Goal: Information Seeking & Learning: Learn about a topic

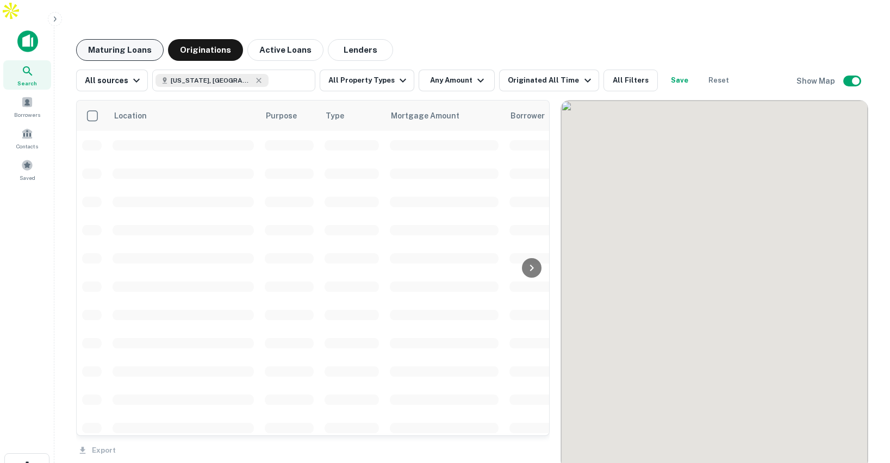
click at [135, 39] on button "Maturing Loans" at bounding box center [120, 50] width 88 height 22
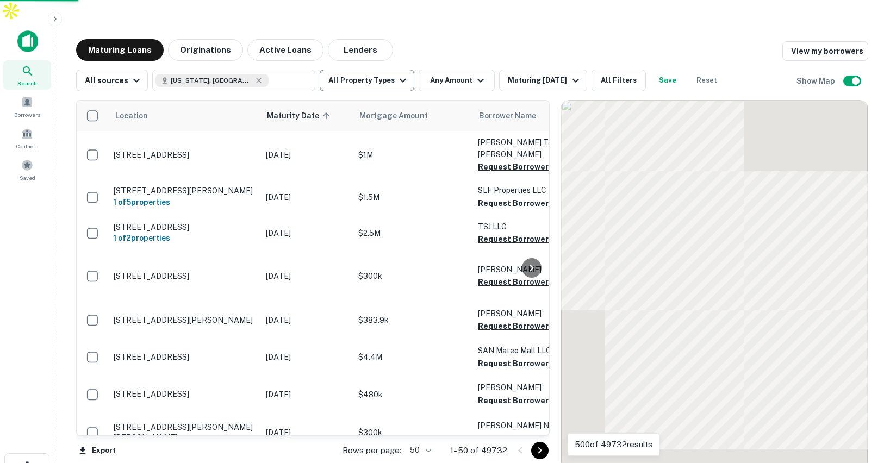
click at [386, 70] on button "All Property Types" at bounding box center [367, 81] width 95 height 22
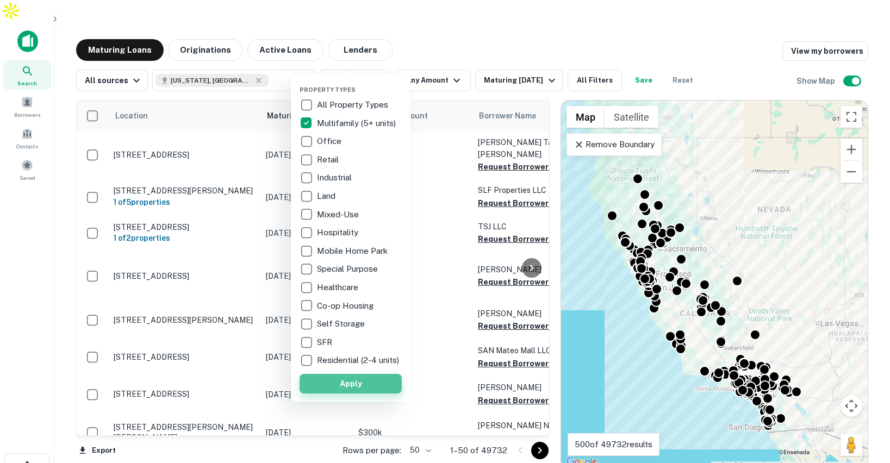
click at [342, 385] on button "Apply" at bounding box center [351, 384] width 102 height 20
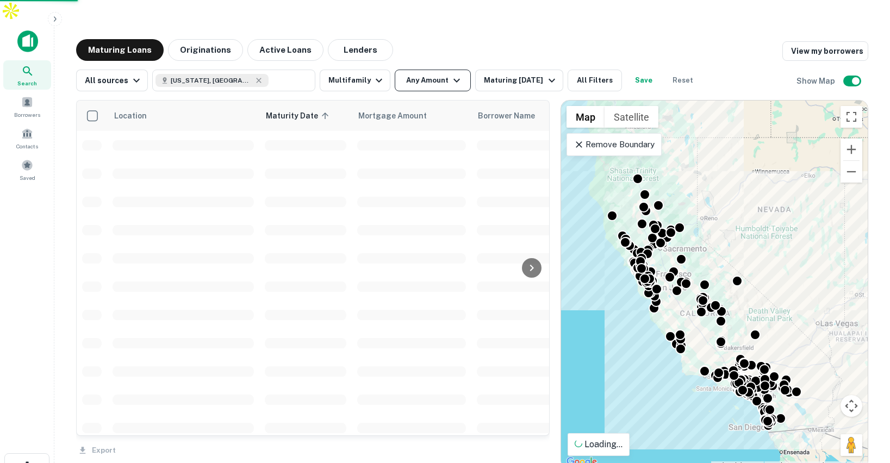
click at [442, 70] on button "Any Amount" at bounding box center [433, 81] width 76 height 22
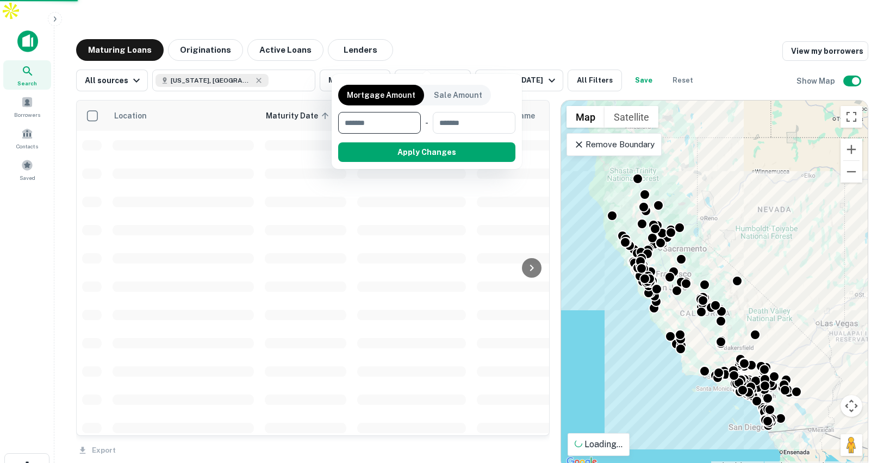
click at [398, 116] on input "number" at bounding box center [375, 123] width 75 height 22
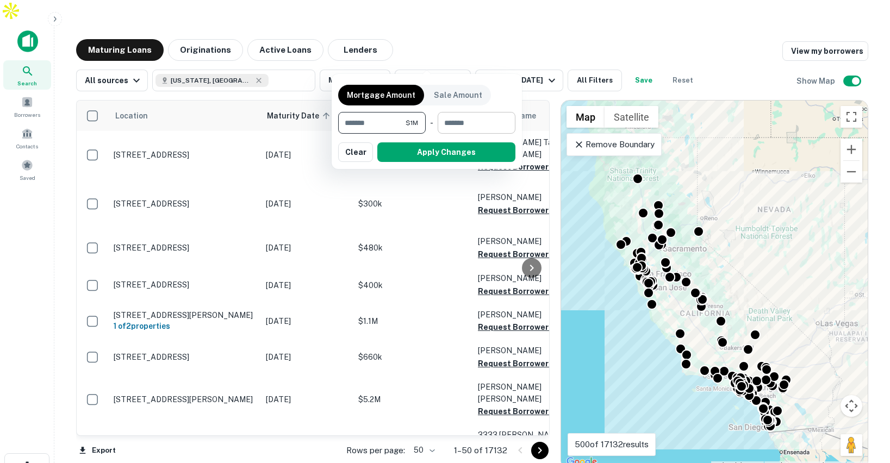
type input "*******"
click at [472, 117] on input "number" at bounding box center [473, 123] width 70 height 22
type input "*******"
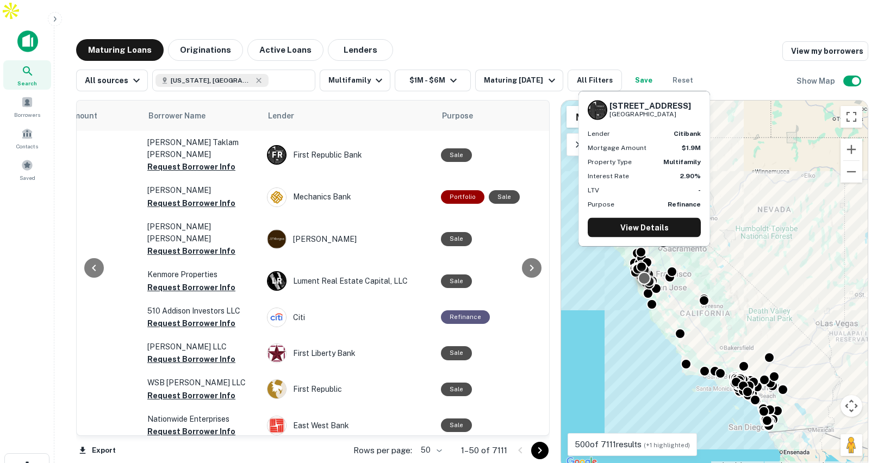
scroll to position [0, 358]
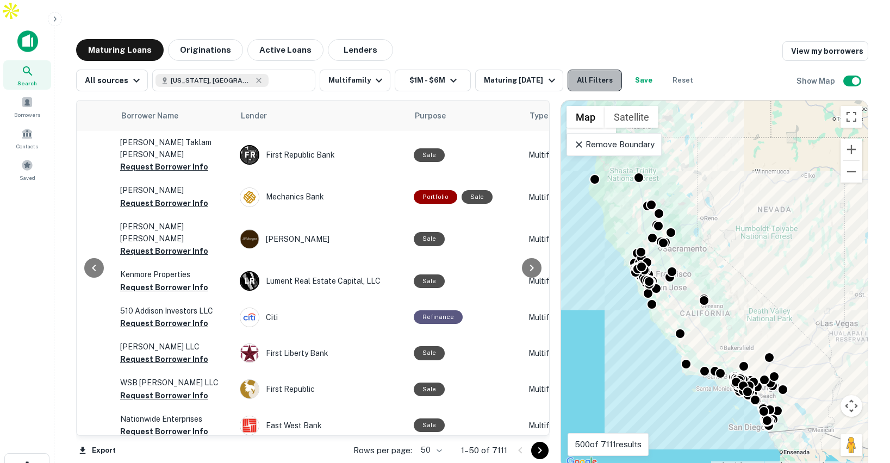
click at [589, 70] on button "All Filters" at bounding box center [595, 81] width 54 height 22
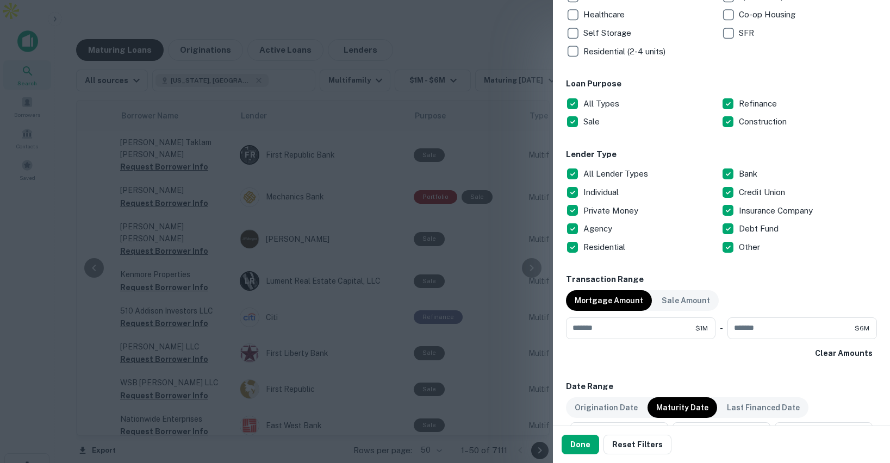
scroll to position [332, 0]
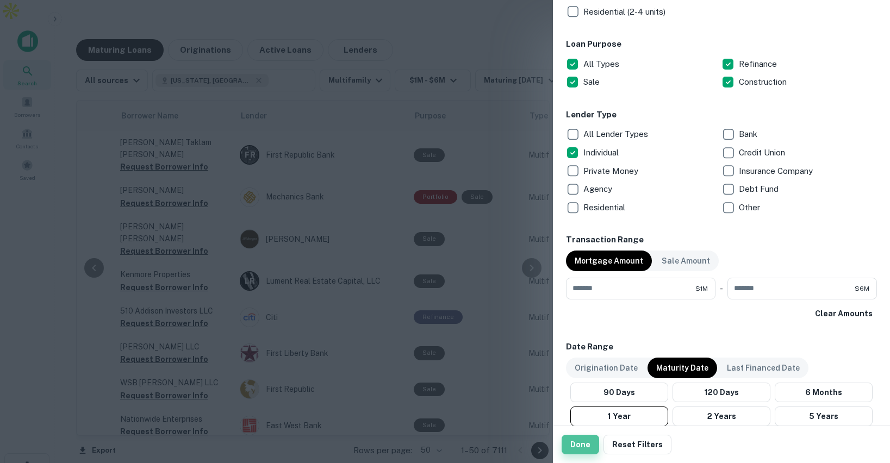
click at [581, 442] on button "Done" at bounding box center [581, 445] width 38 height 20
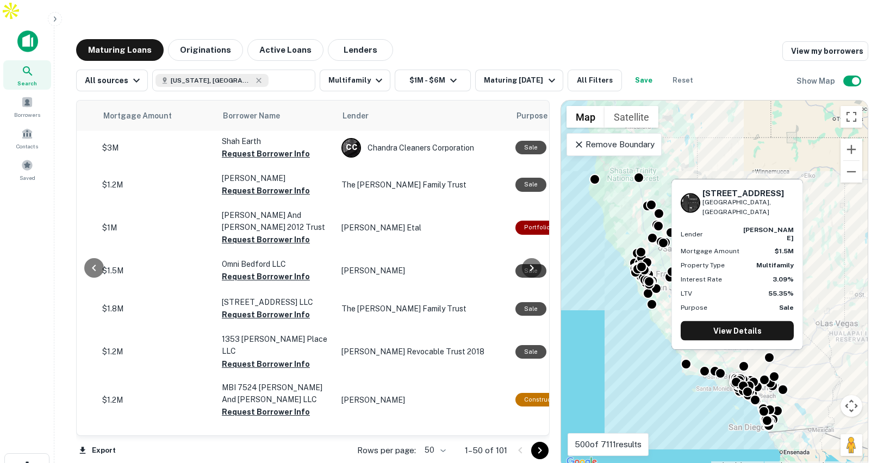
scroll to position [499, 256]
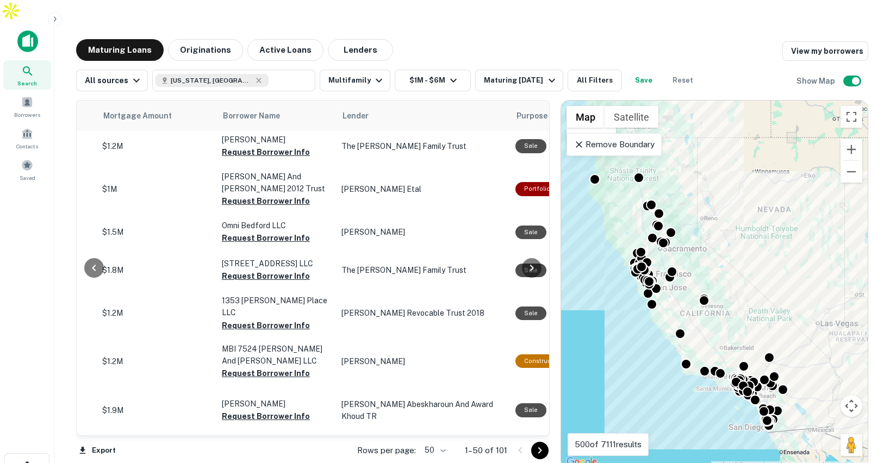
click at [605, 91] on div "Location Maturity Date sorted ascending Mortgage Amount Borrower Name Lender Pu…" at bounding box center [472, 280] width 792 height 378
click at [601, 70] on button "All Filters" at bounding box center [595, 81] width 54 height 22
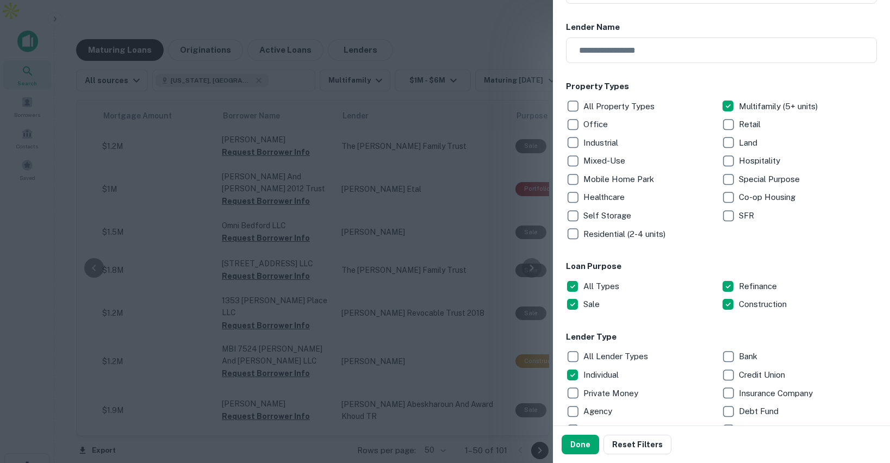
scroll to position [222, 0]
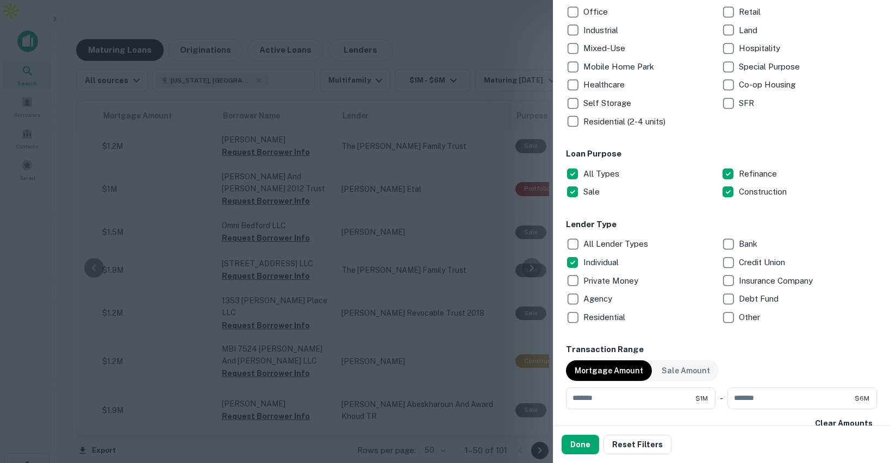
click at [479, 26] on div at bounding box center [445, 231] width 890 height 463
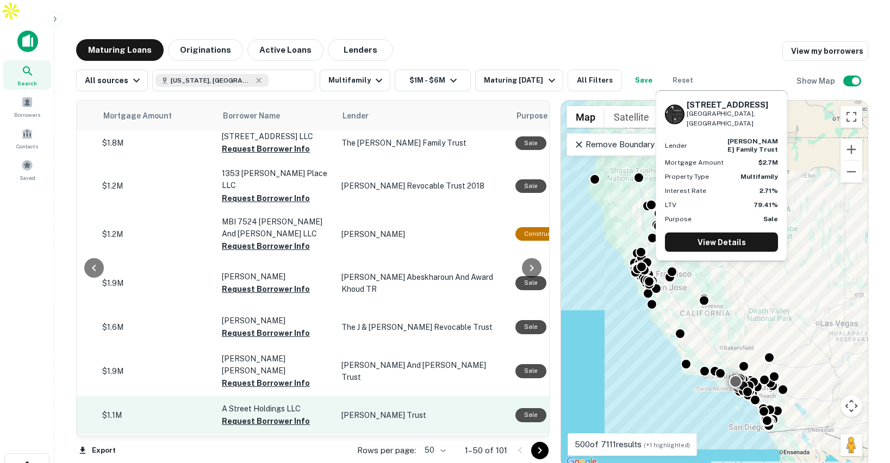
scroll to position [623, 256]
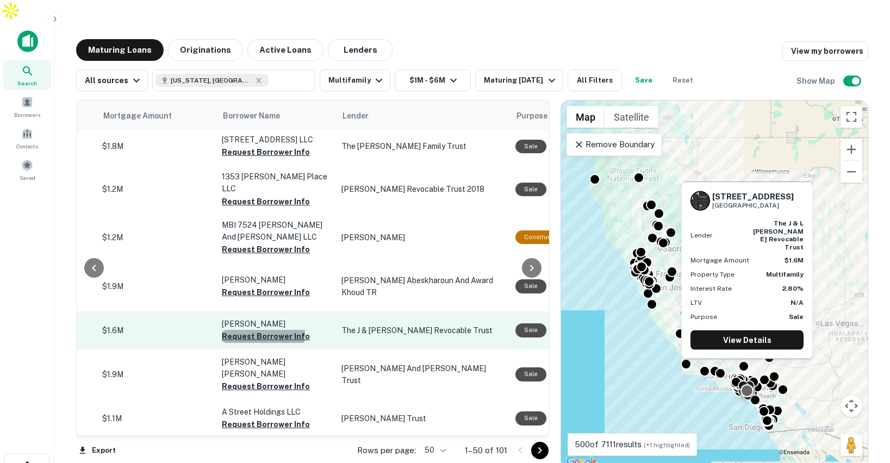
click at [260, 330] on button "Request Borrower Info" at bounding box center [266, 336] width 88 height 13
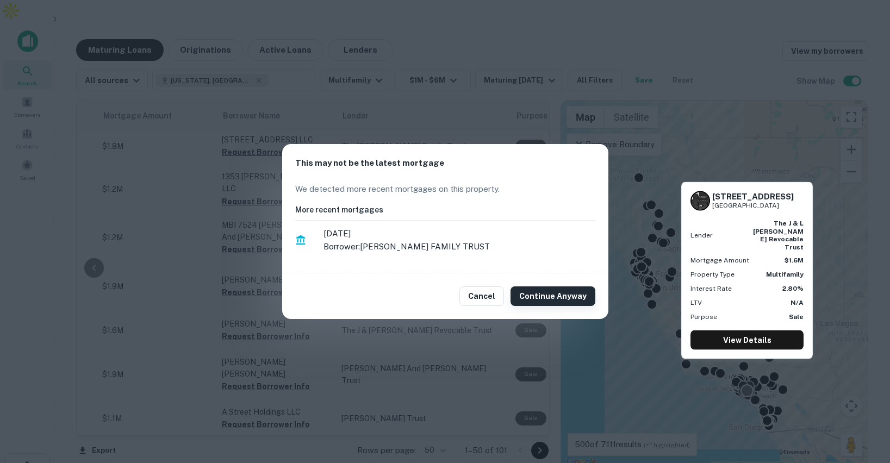
click at [536, 293] on button "Continue Anyway" at bounding box center [553, 297] width 85 height 20
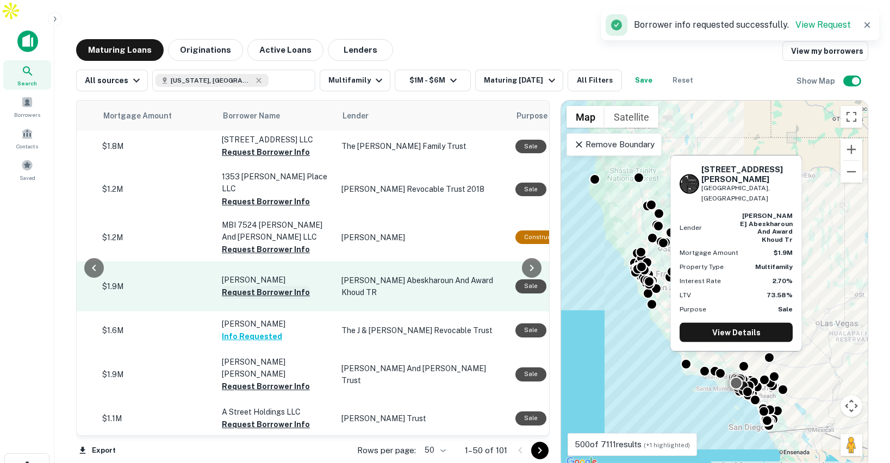
click at [264, 286] on button "Request Borrower Info" at bounding box center [266, 292] width 88 height 13
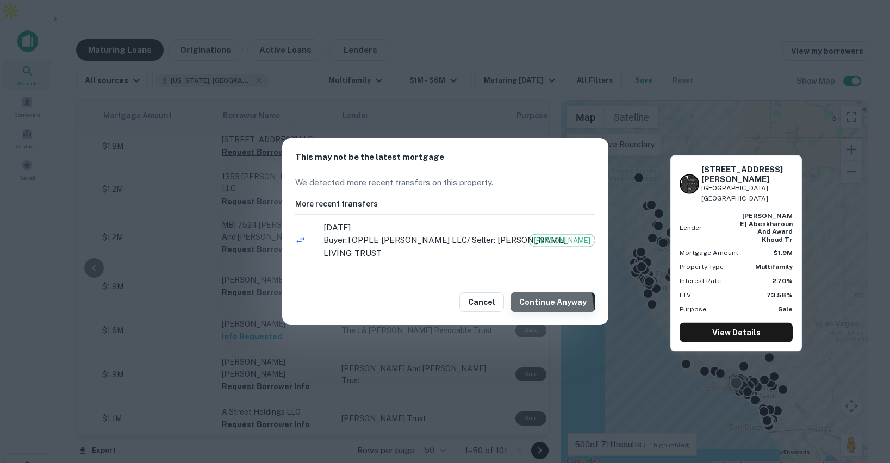
click at [531, 309] on button "Continue Anyway" at bounding box center [553, 303] width 85 height 20
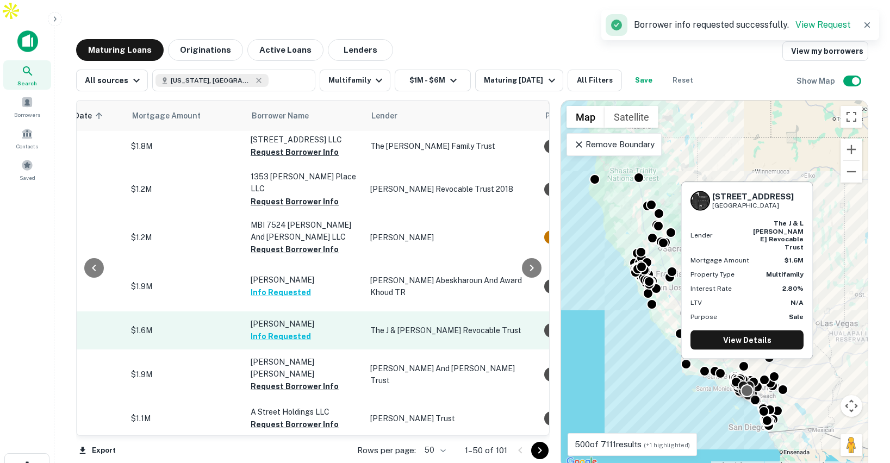
scroll to position [623, 225]
click at [212, 325] on p "$1.6M" at bounding box center [187, 331] width 109 height 12
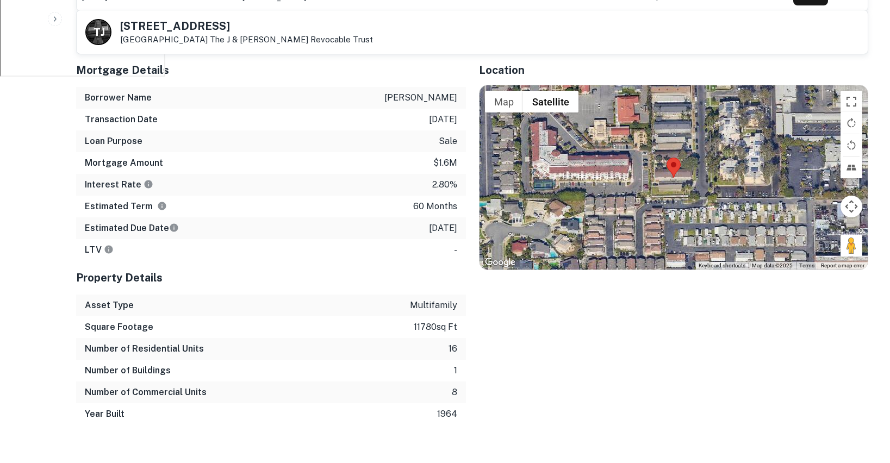
scroll to position [552, 0]
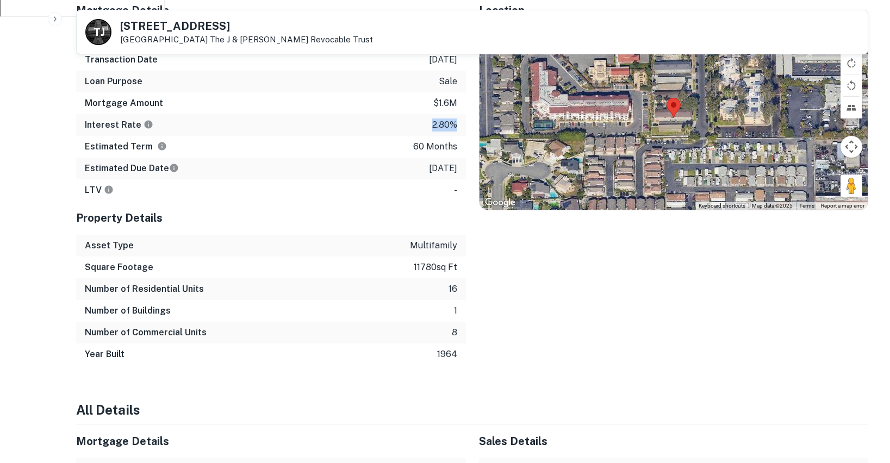
drag, startPoint x: 432, startPoint y: 104, endPoint x: 459, endPoint y: 104, distance: 26.6
click at [459, 114] on div "Interest Rate 2.80%" at bounding box center [271, 125] width 390 height 22
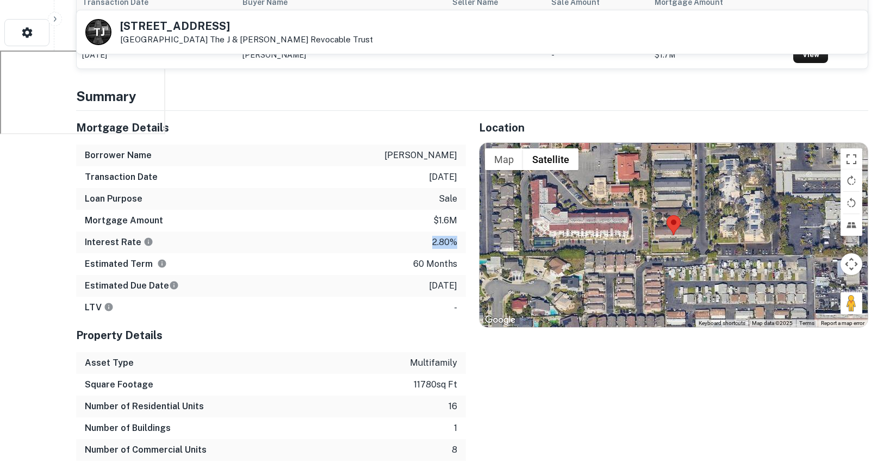
scroll to position [401, 0]
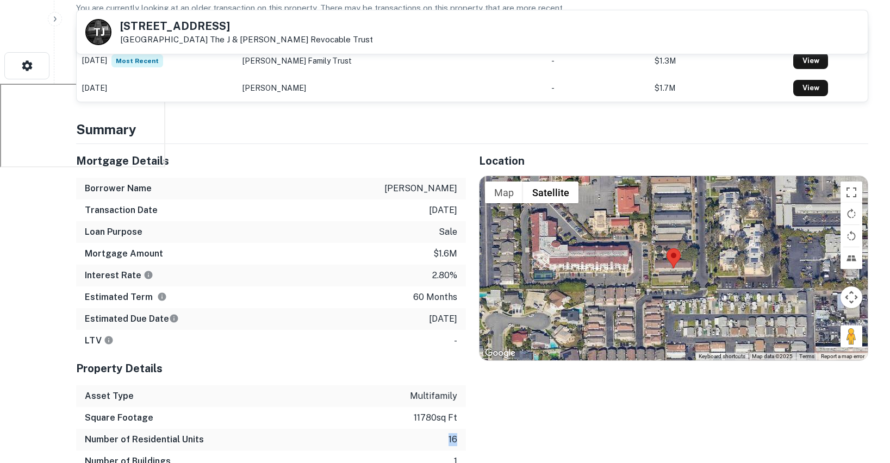
drag, startPoint x: 448, startPoint y: 418, endPoint x: 466, endPoint y: 418, distance: 17.9
click at [466, 418] on div "Mortgage Details Borrower Name [PERSON_NAME] Transaction Date [DATE] Loan Purpo…" at bounding box center [465, 330] width 805 height 372
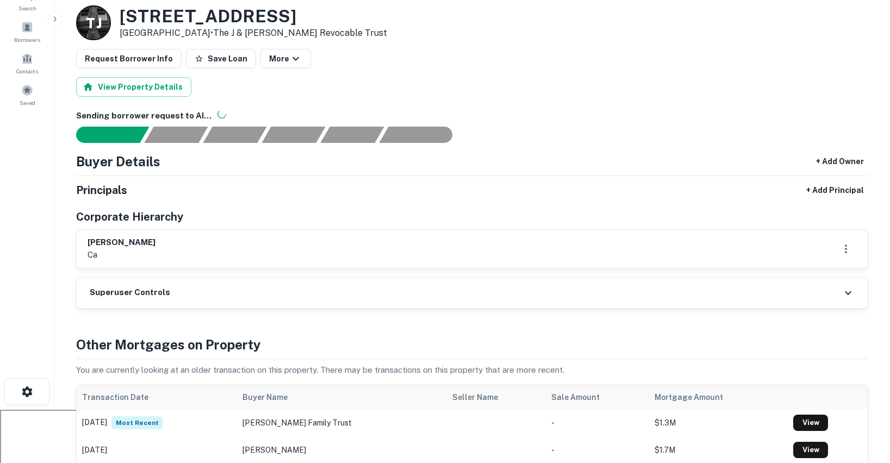
scroll to position [108, 0]
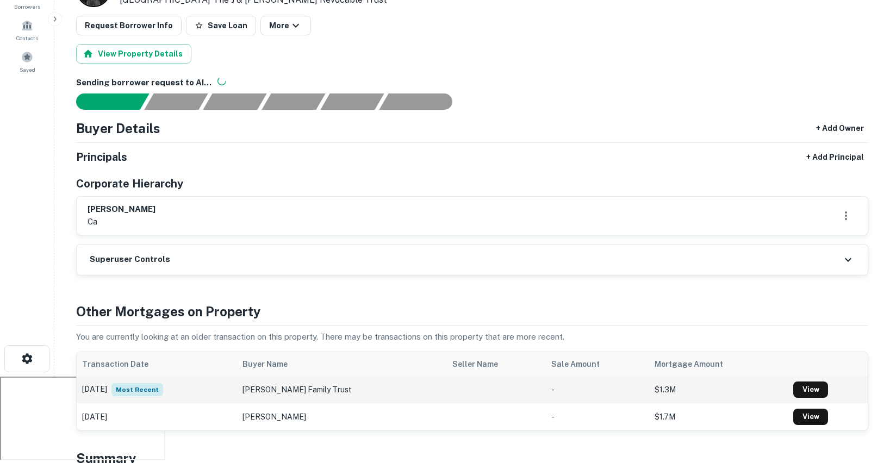
click at [203, 376] on td "[DATE] Most Recent" at bounding box center [157, 389] width 160 height 27
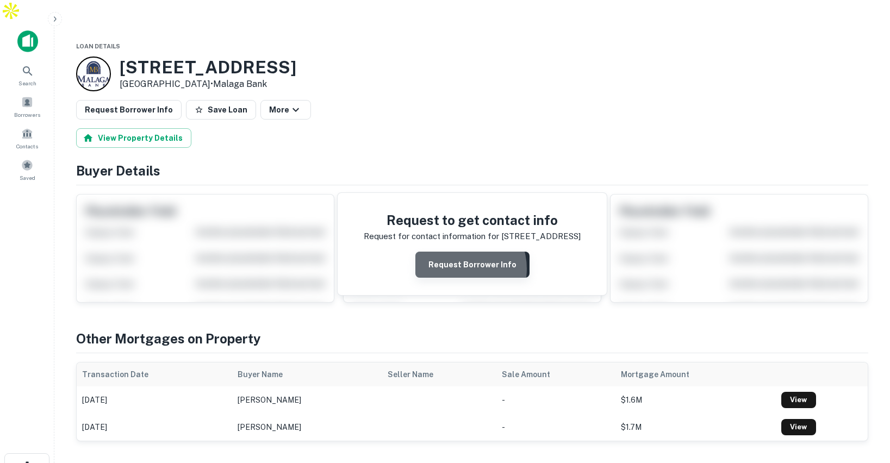
click at [461, 252] on button "Request Borrower Info" at bounding box center [472, 265] width 114 height 26
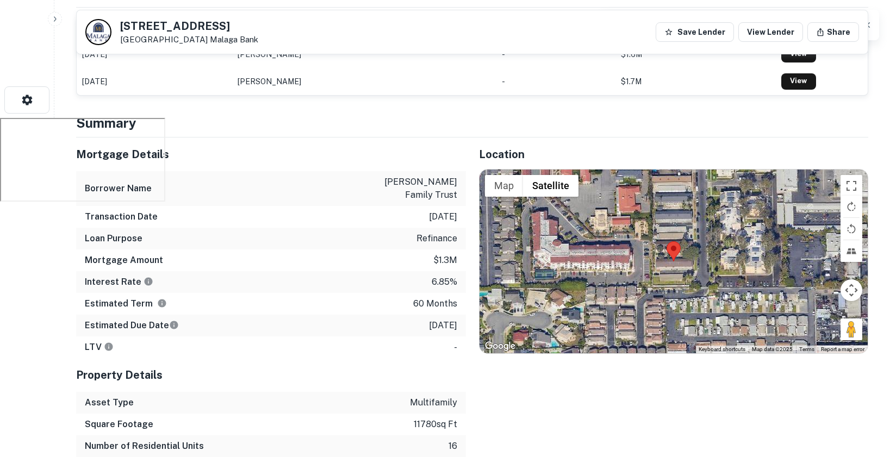
scroll to position [373, 0]
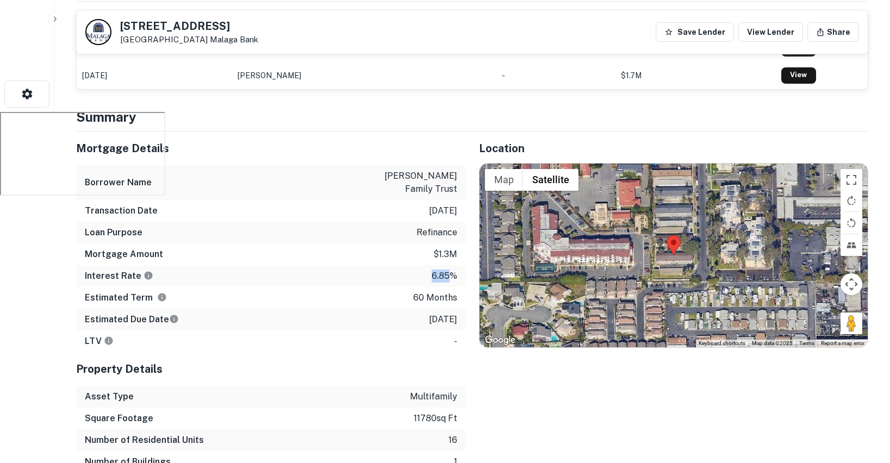
drag, startPoint x: 431, startPoint y: 243, endPoint x: 450, endPoint y: 243, distance: 19.0
click at [450, 270] on p "6.85%" at bounding box center [445, 276] width 26 height 13
drag, startPoint x: 425, startPoint y: 176, endPoint x: 455, endPoint y: 176, distance: 30.5
click at [455, 204] on p "[DATE]" at bounding box center [443, 210] width 28 height 13
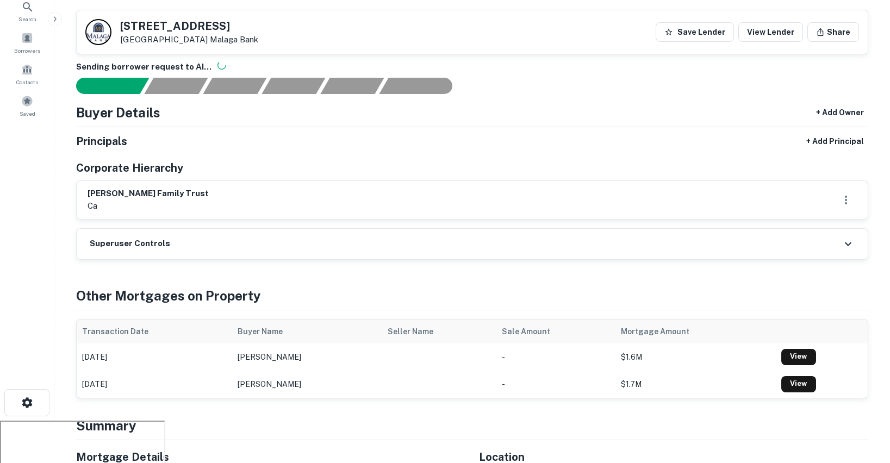
scroll to position [0, 0]
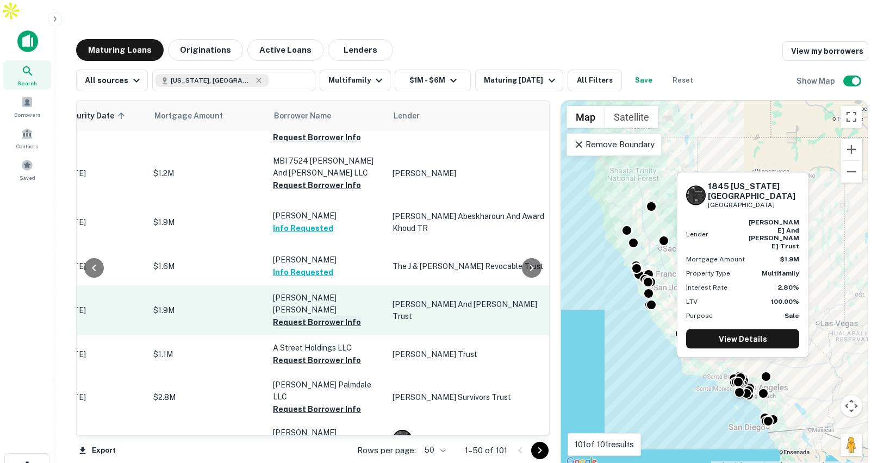
scroll to position [687, 208]
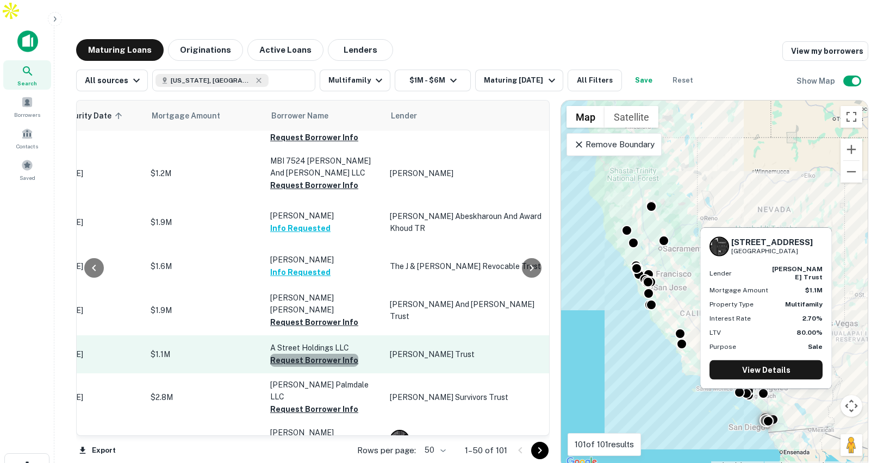
click at [332, 354] on button "Request Borrower Info" at bounding box center [314, 360] width 88 height 13
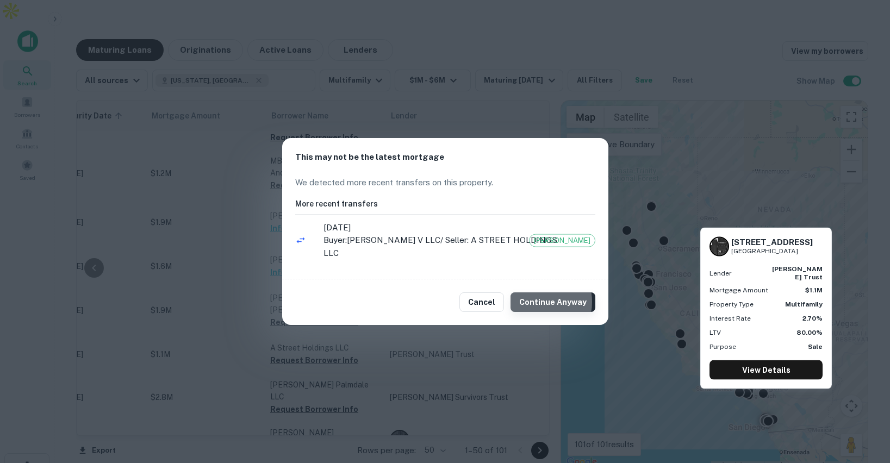
click at [536, 296] on button "Continue Anyway" at bounding box center [553, 303] width 85 height 20
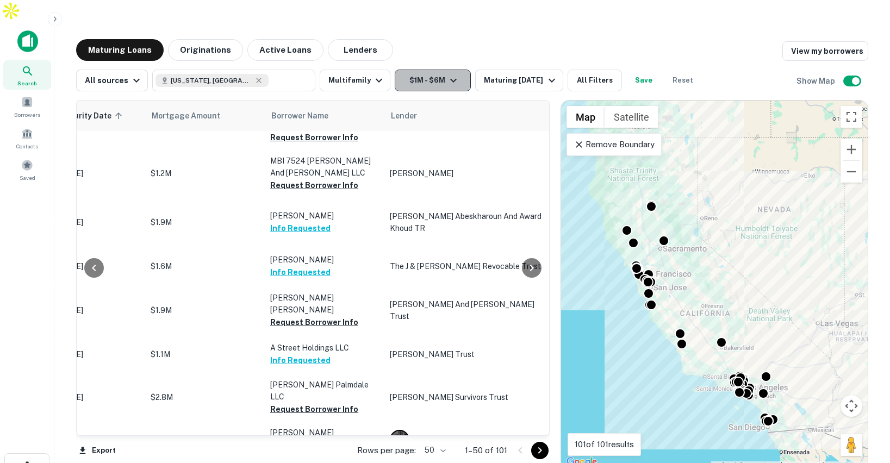
click at [445, 70] on button "$1M - $6M" at bounding box center [433, 81] width 76 height 22
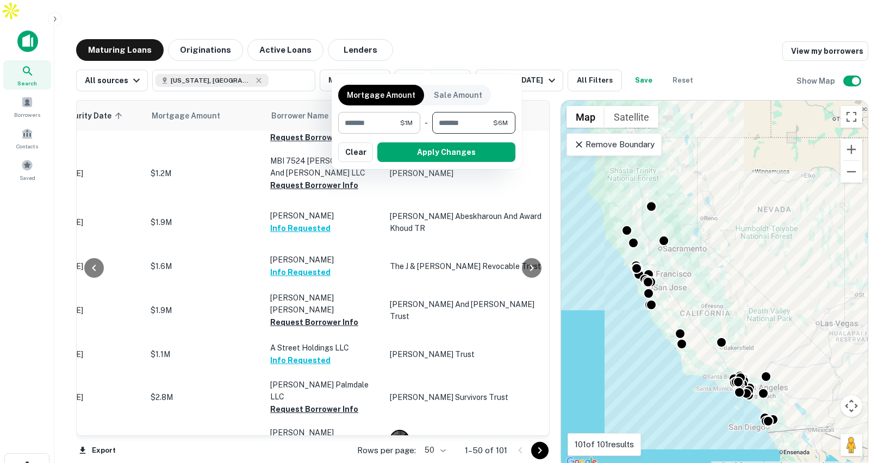
drag, startPoint x: 477, startPoint y: 124, endPoint x: 409, endPoint y: 122, distance: 68.0
click at [409, 122] on div "******* $1M ​ - ******* $6M ​" at bounding box center [426, 123] width 177 height 22
click at [457, 151] on button "Apply Changes" at bounding box center [446, 152] width 138 height 20
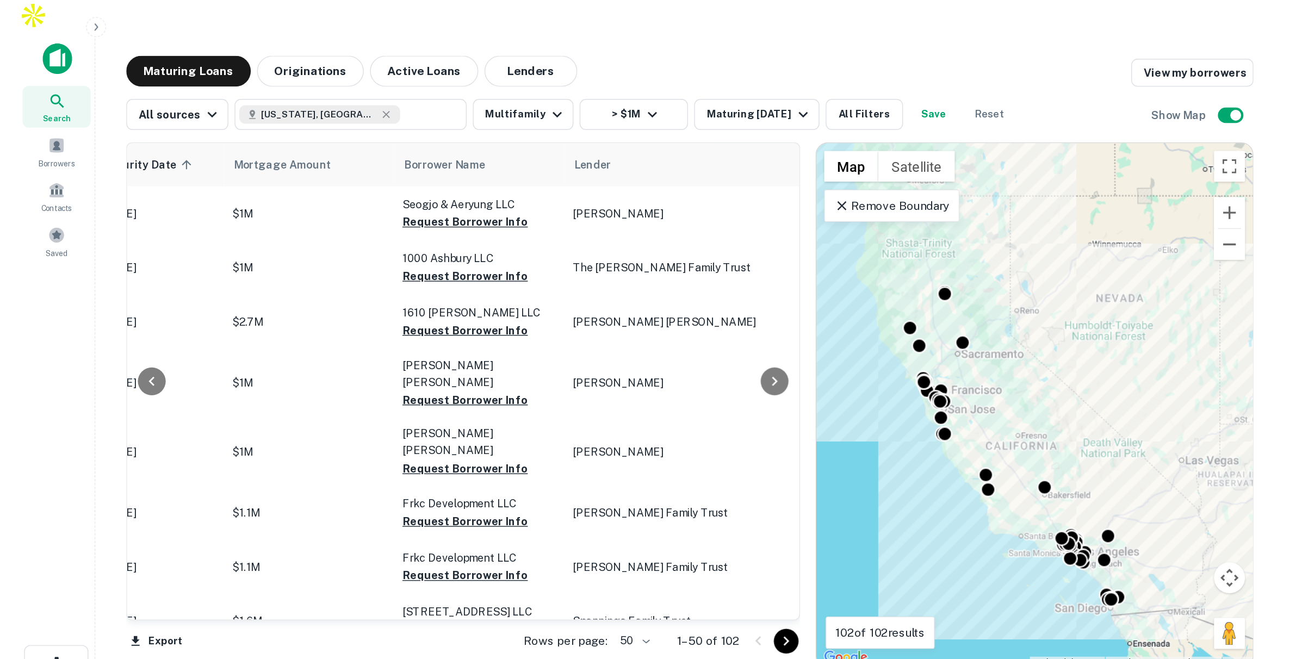
scroll to position [0, 208]
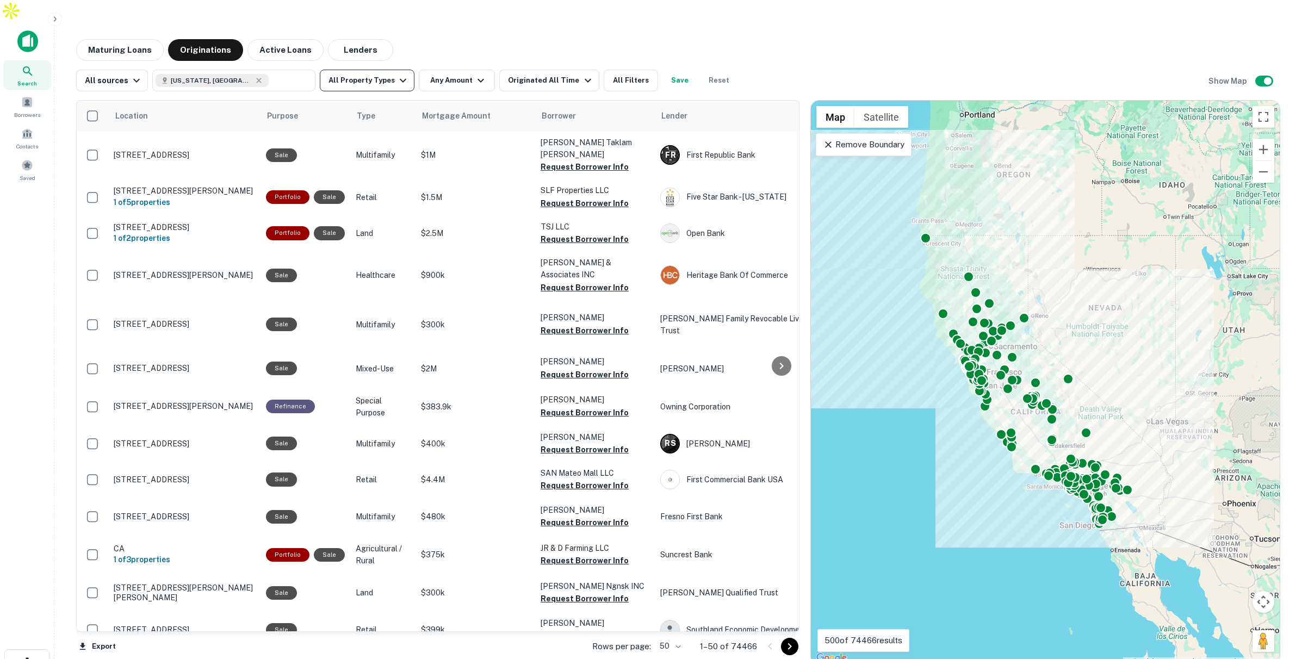
click at [369, 70] on button "All Property Types" at bounding box center [367, 81] width 95 height 22
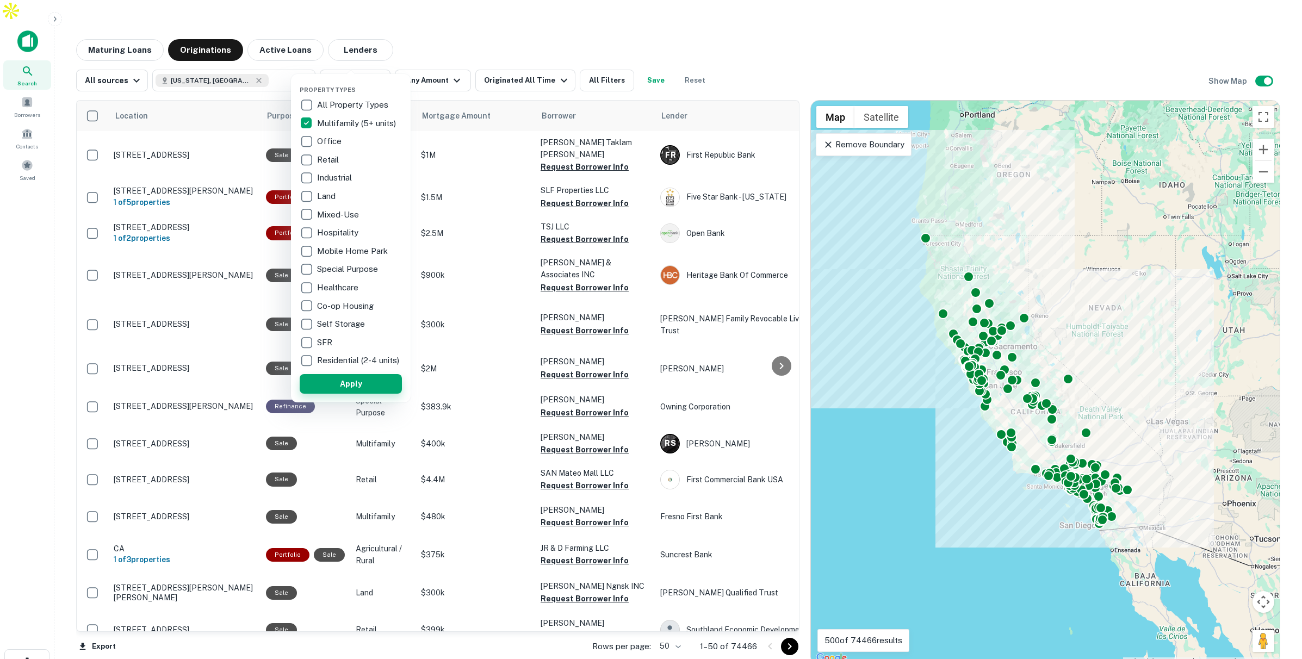
click at [375, 389] on button "Apply" at bounding box center [351, 384] width 102 height 20
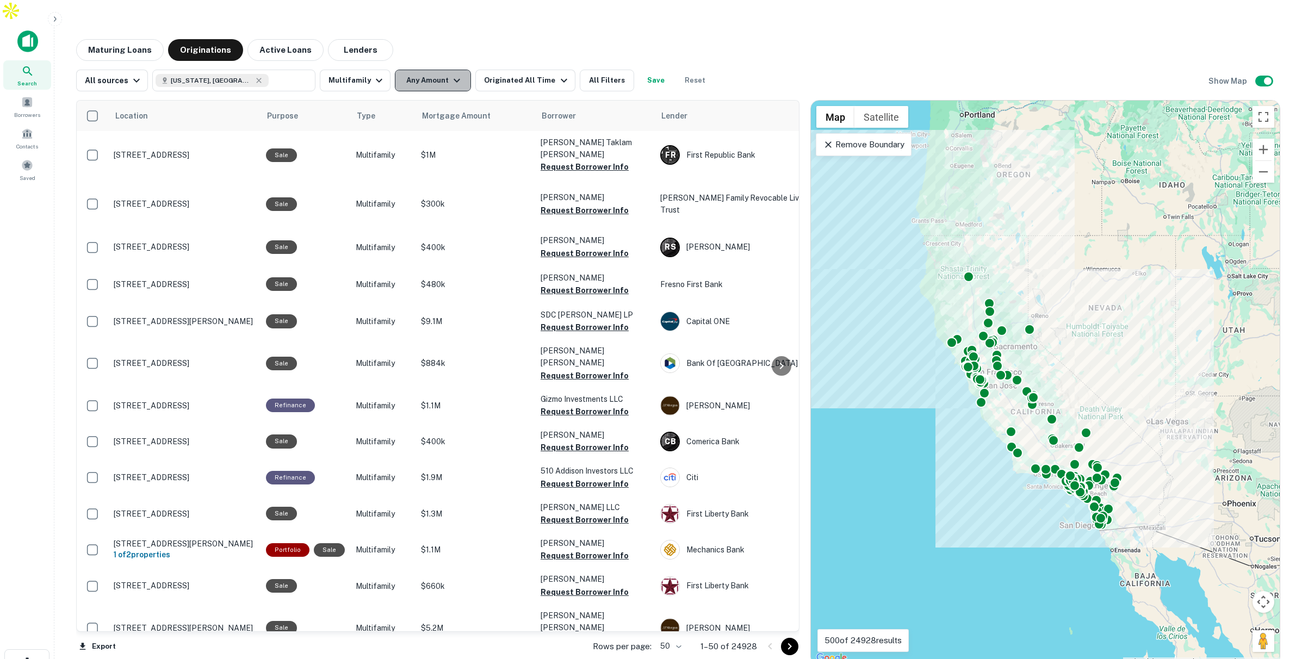
click at [450, 74] on icon "button" at bounding box center [456, 80] width 13 height 13
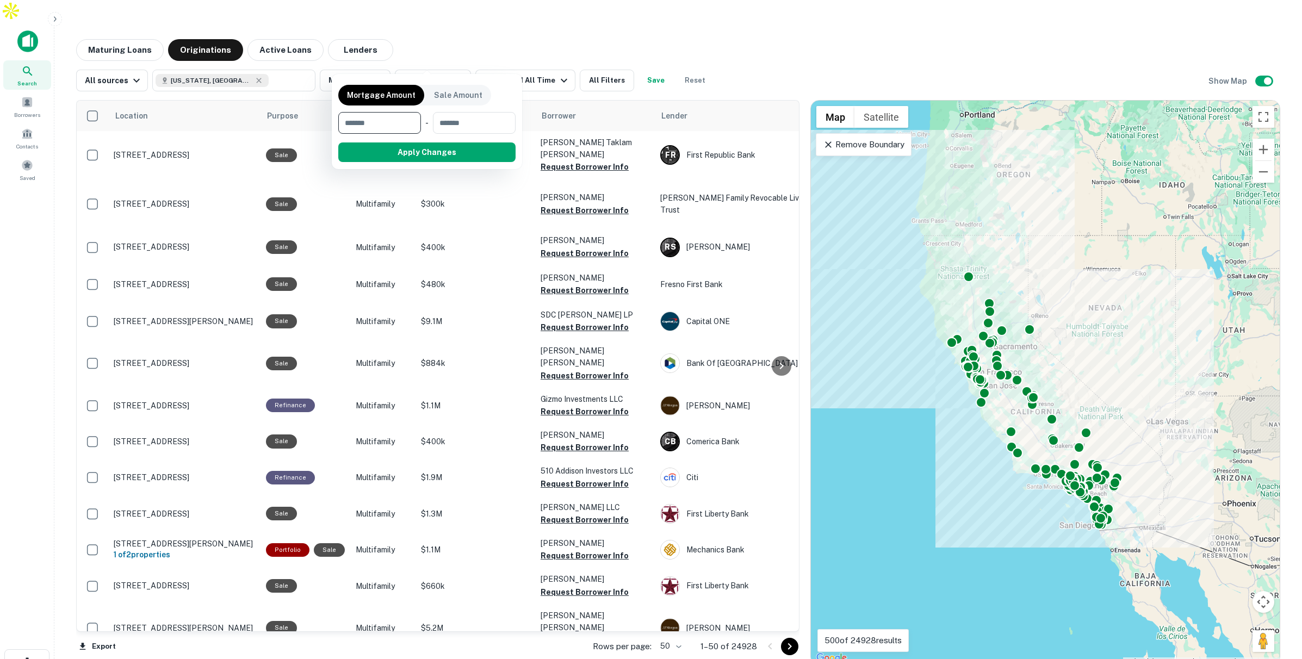
click at [384, 121] on input "number" at bounding box center [375, 123] width 75 height 22
type input "*******"
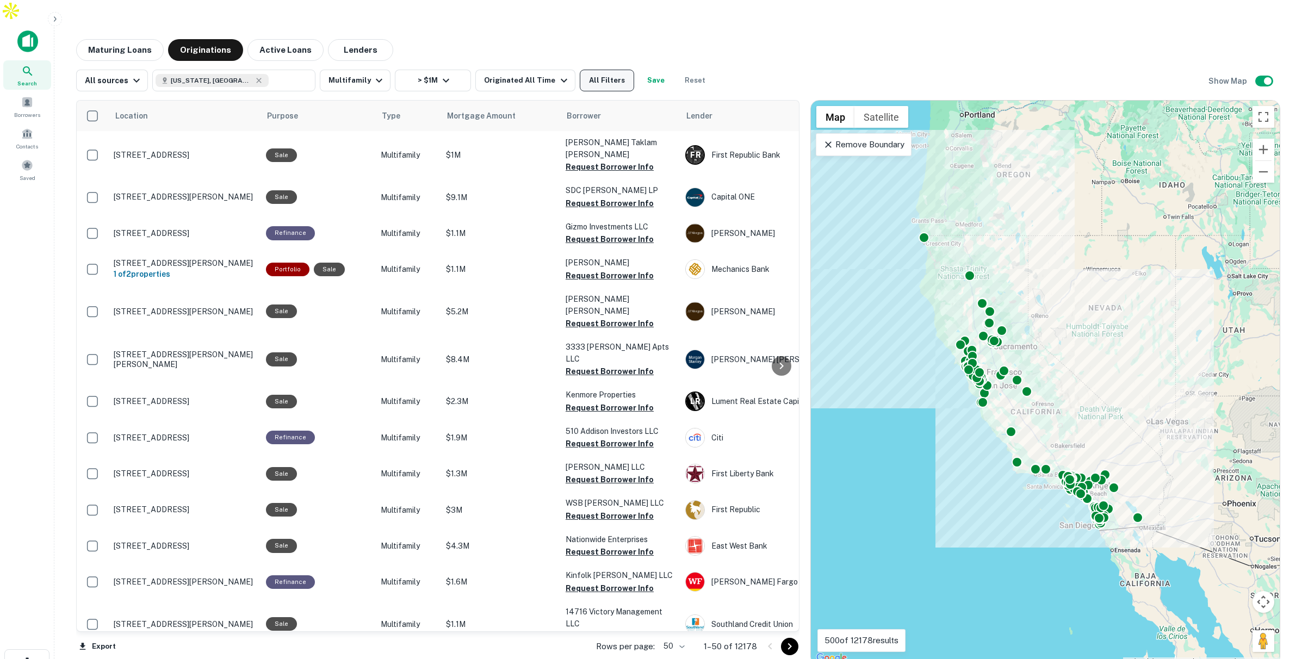
click at [581, 70] on button "All Filters" at bounding box center [607, 81] width 54 height 22
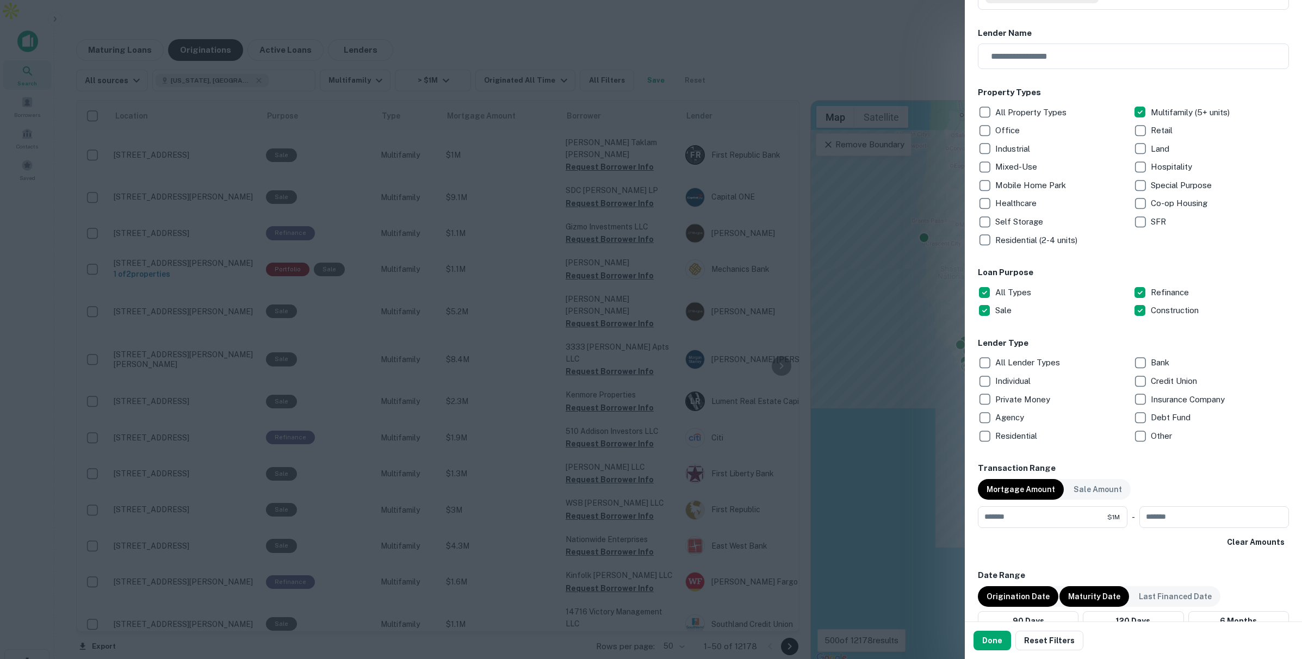
scroll to position [103, 0]
click at [985, 640] on button "Done" at bounding box center [992, 641] width 38 height 20
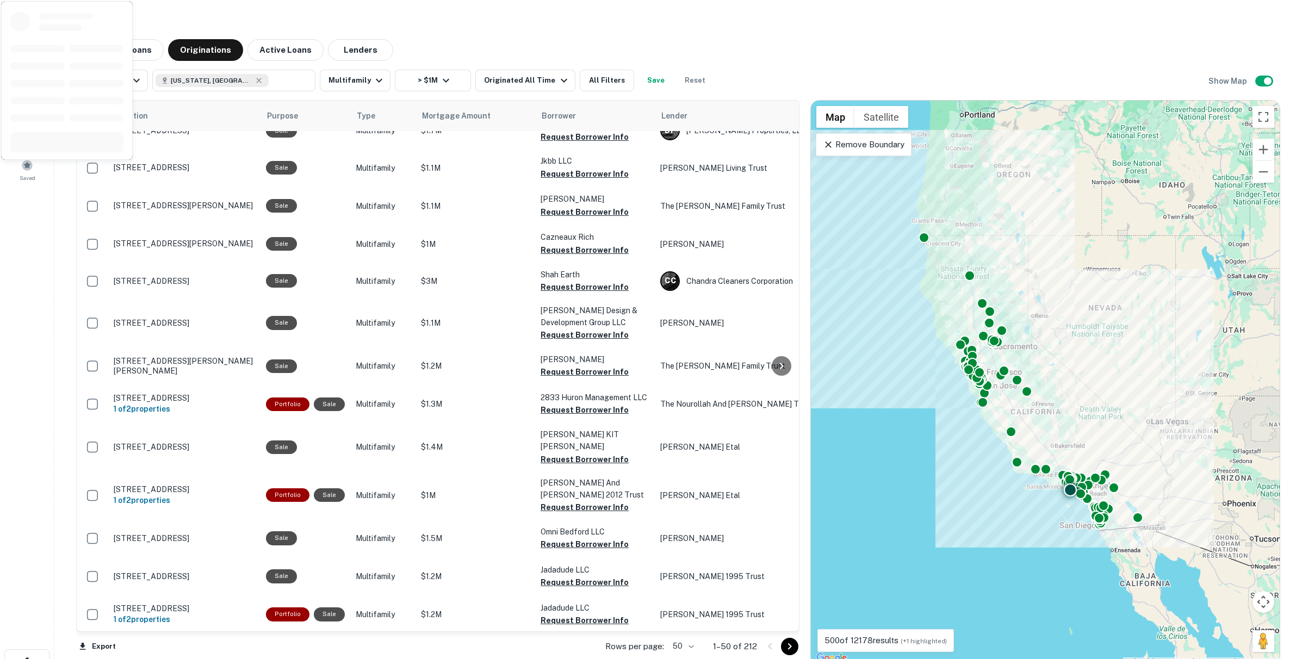
scroll to position [1441, 0]
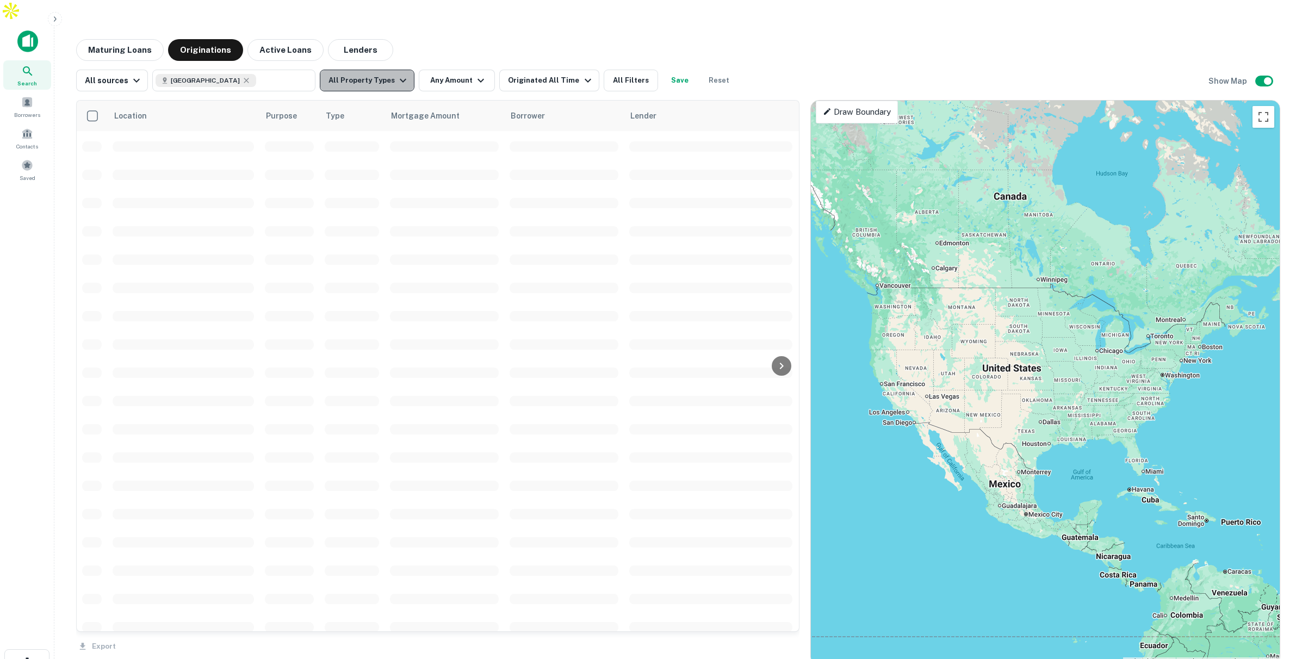
click at [375, 70] on button "All Property Types" at bounding box center [367, 81] width 95 height 22
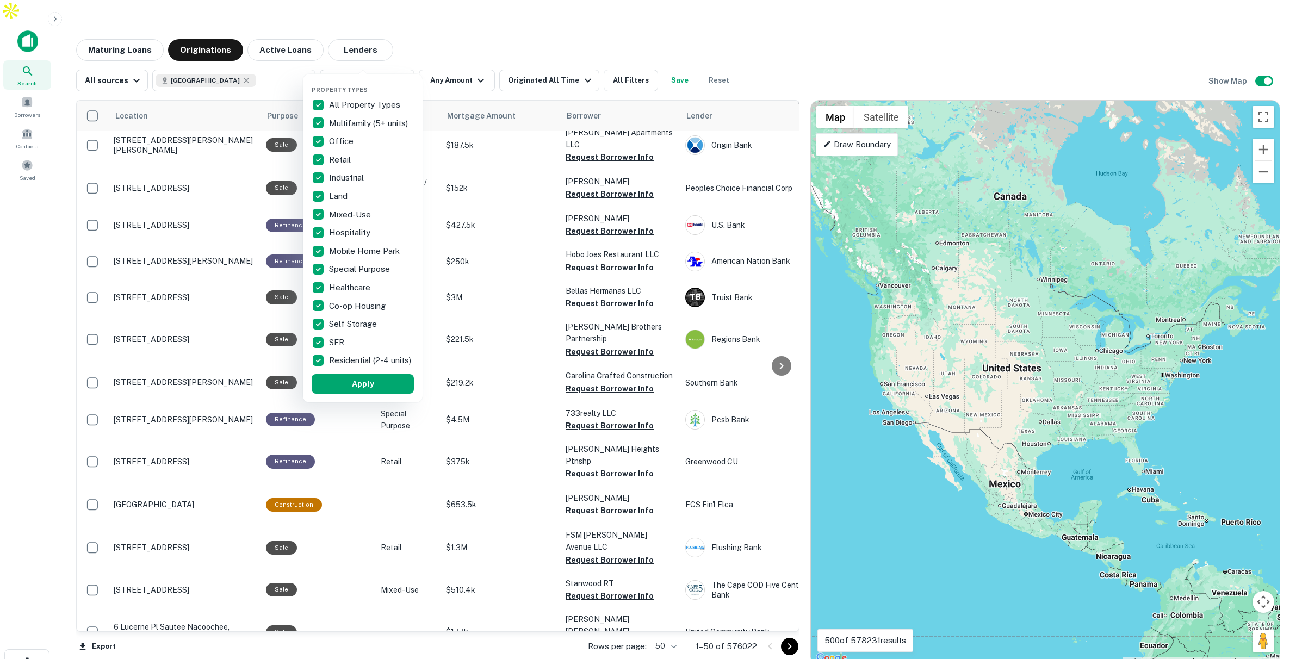
scroll to position [1351, 0]
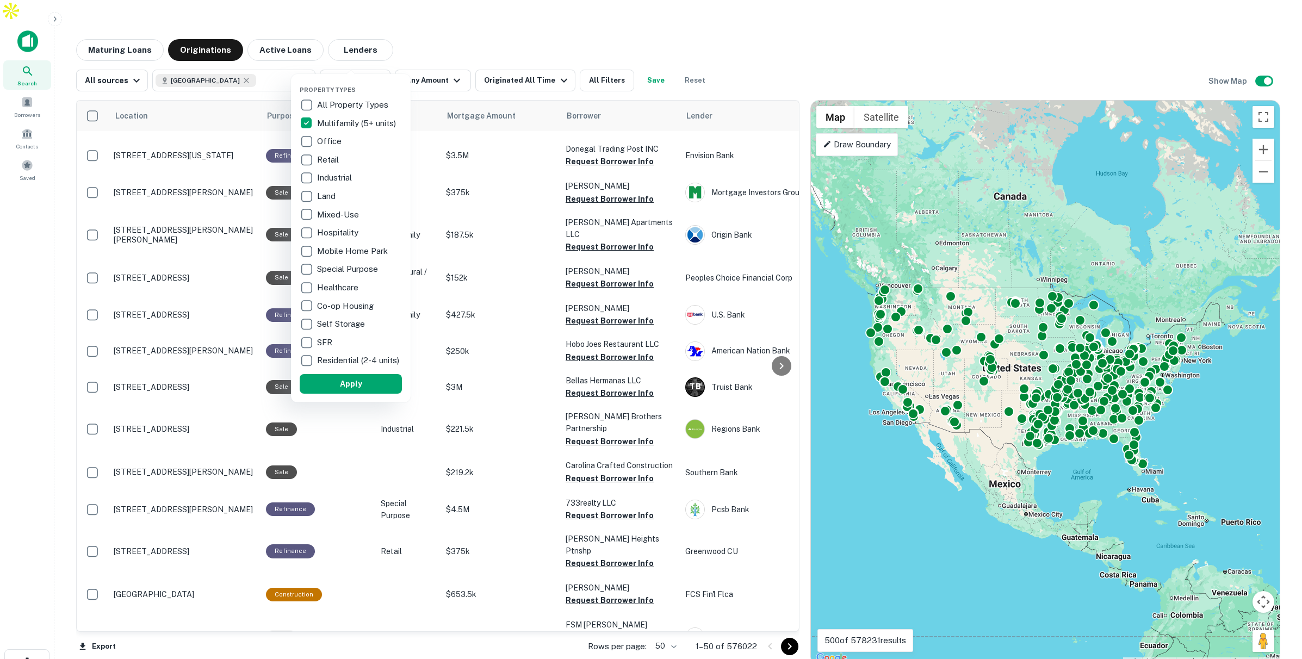
click at [316, 138] on div "Office" at bounding box center [351, 141] width 102 height 18
drag, startPoint x: 386, startPoint y: 392, endPoint x: 414, endPoint y: 137, distance: 256.0
click at [386, 392] on button "Apply" at bounding box center [344, 384] width 102 height 20
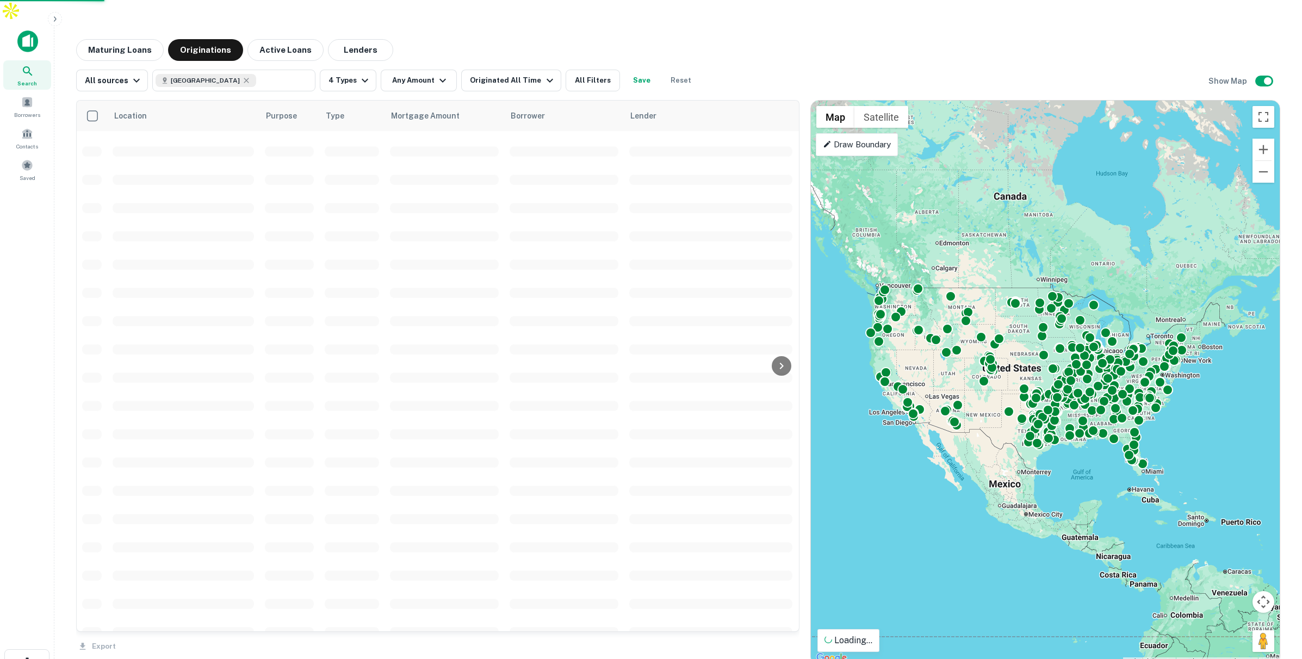
scroll to position [1441, 0]
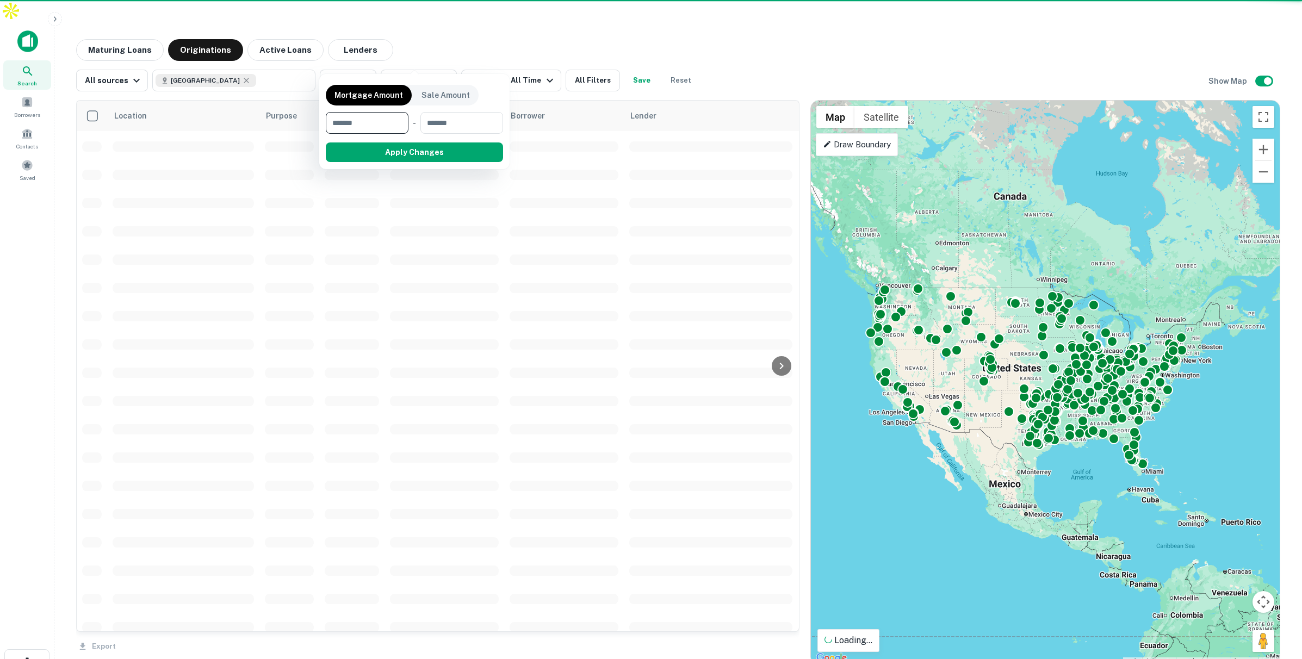
click at [432, 59] on div at bounding box center [651, 329] width 1302 height 659
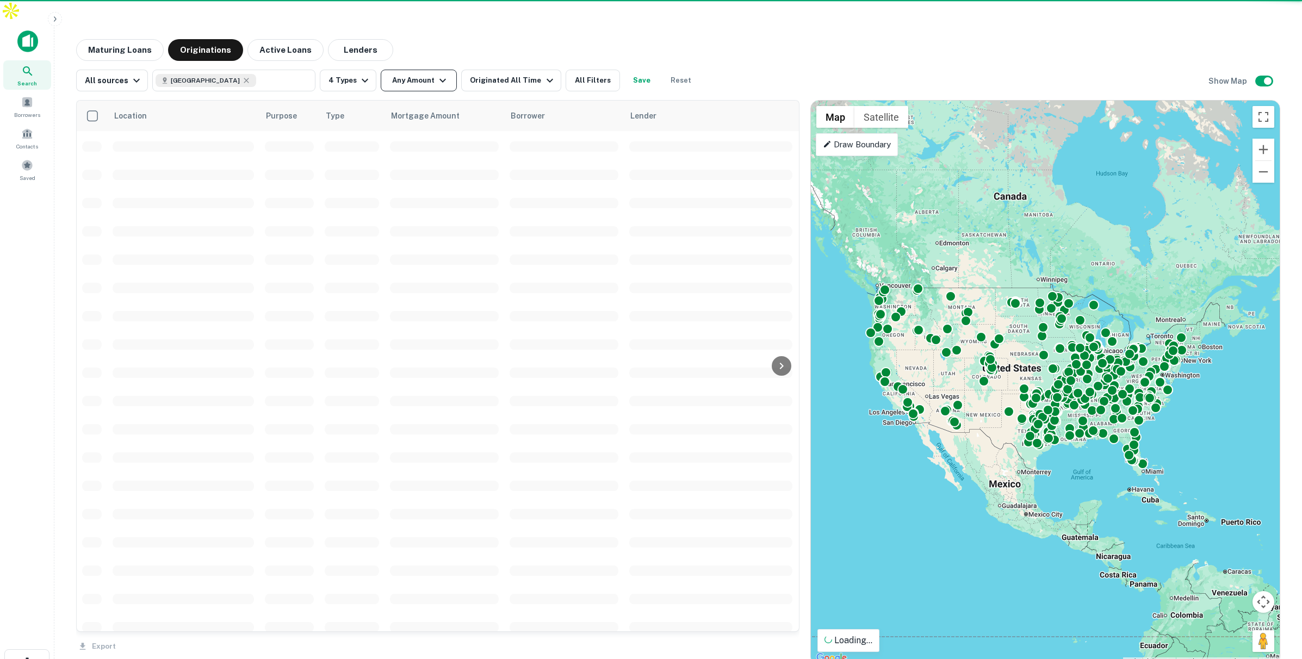
click at [436, 74] on icon "button" at bounding box center [442, 80] width 13 height 13
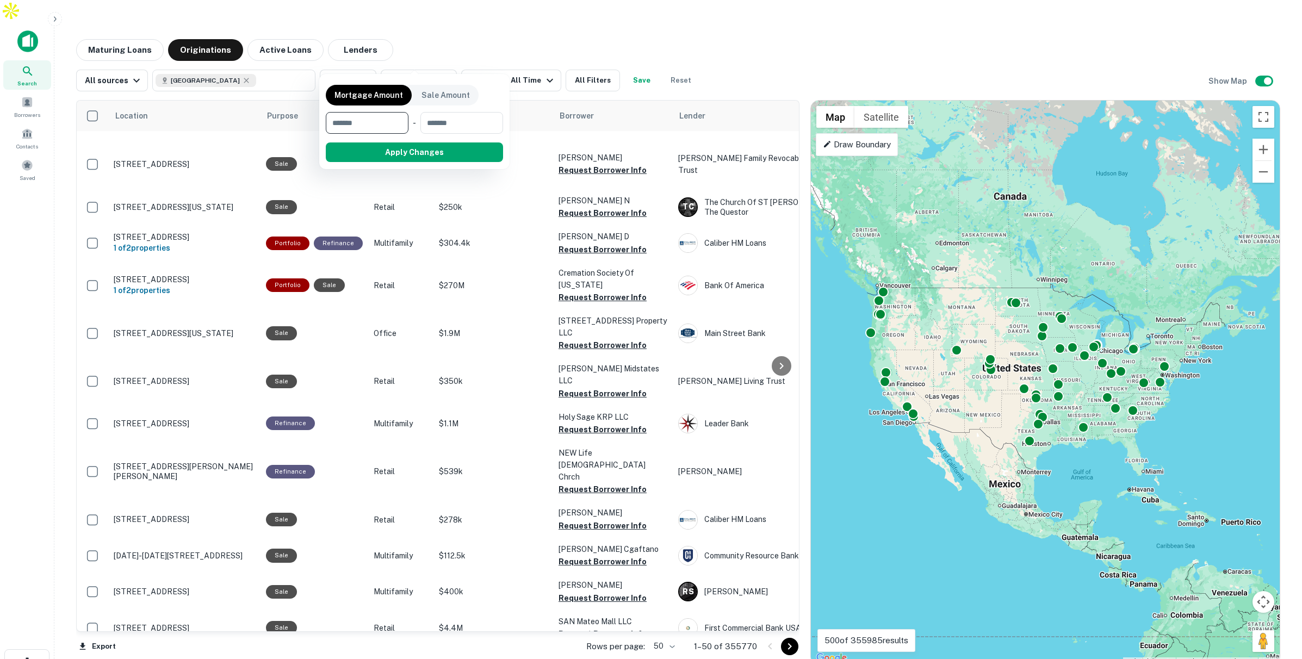
scroll to position [1357, 0]
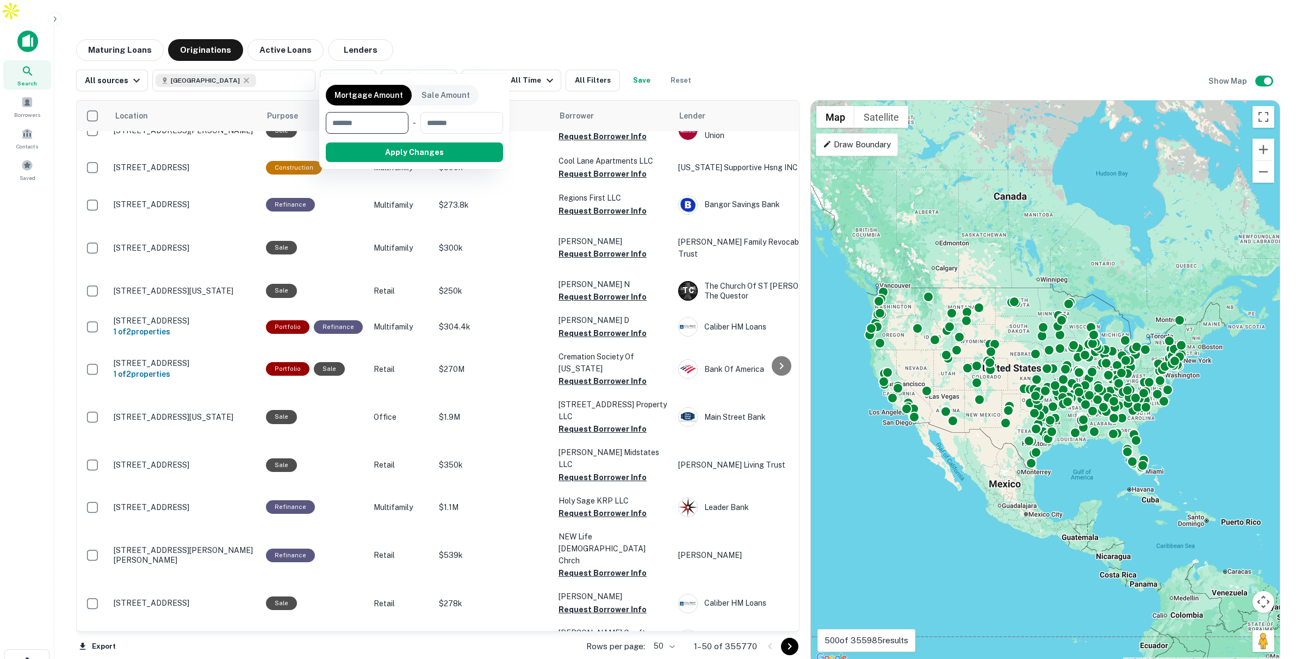
click at [386, 122] on input "**" at bounding box center [363, 123] width 75 height 22
type input "**"
type input "********"
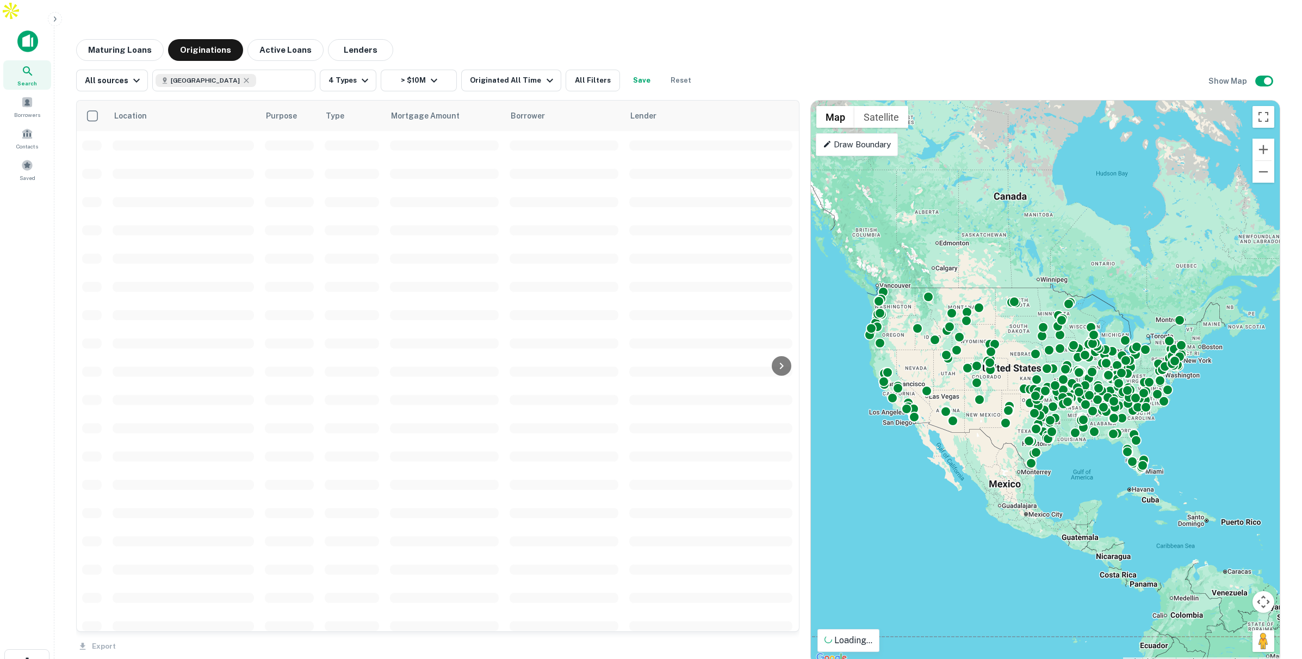
scroll to position [1441, 0]
click at [514, 74] on div "Originated All Time" at bounding box center [513, 80] width 86 height 13
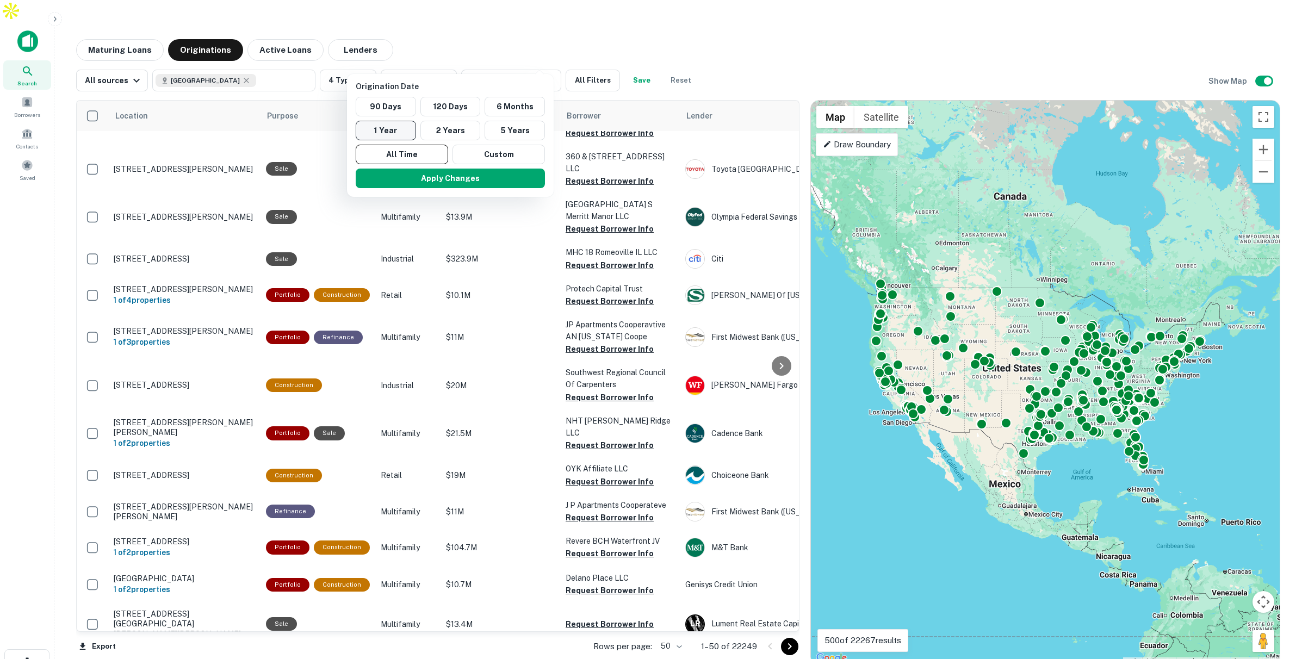
scroll to position [1439, 0]
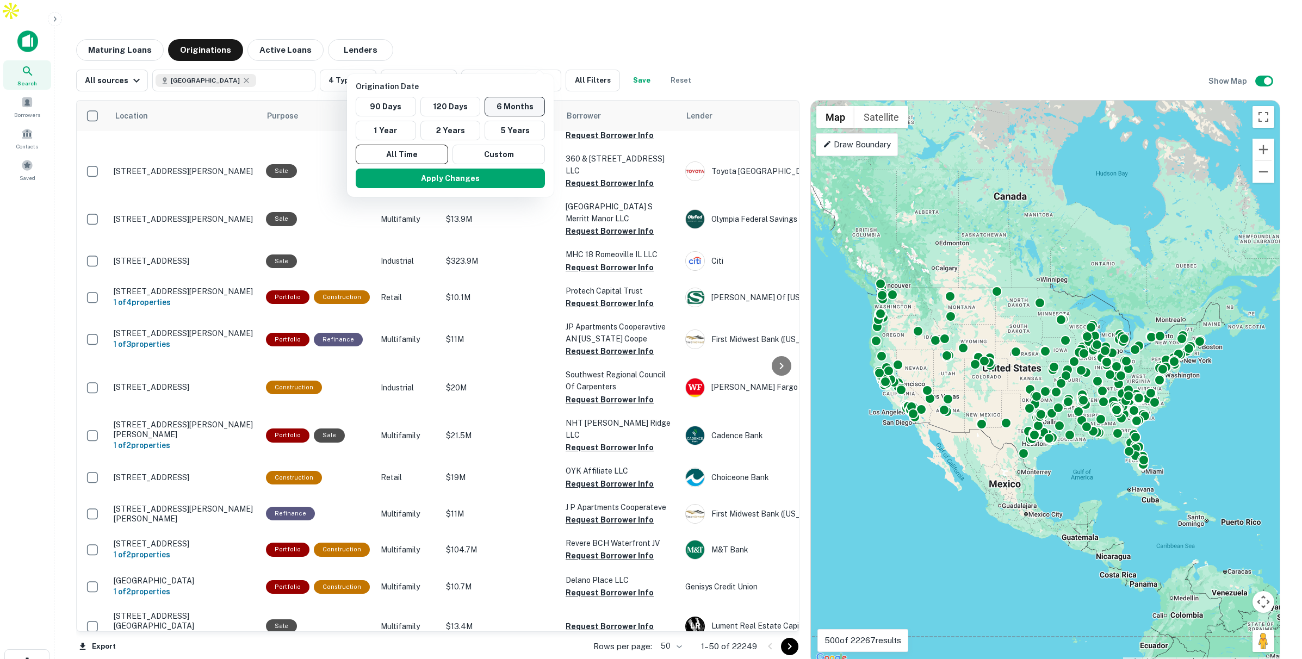
click at [506, 107] on button "6 Months" at bounding box center [515, 107] width 60 height 20
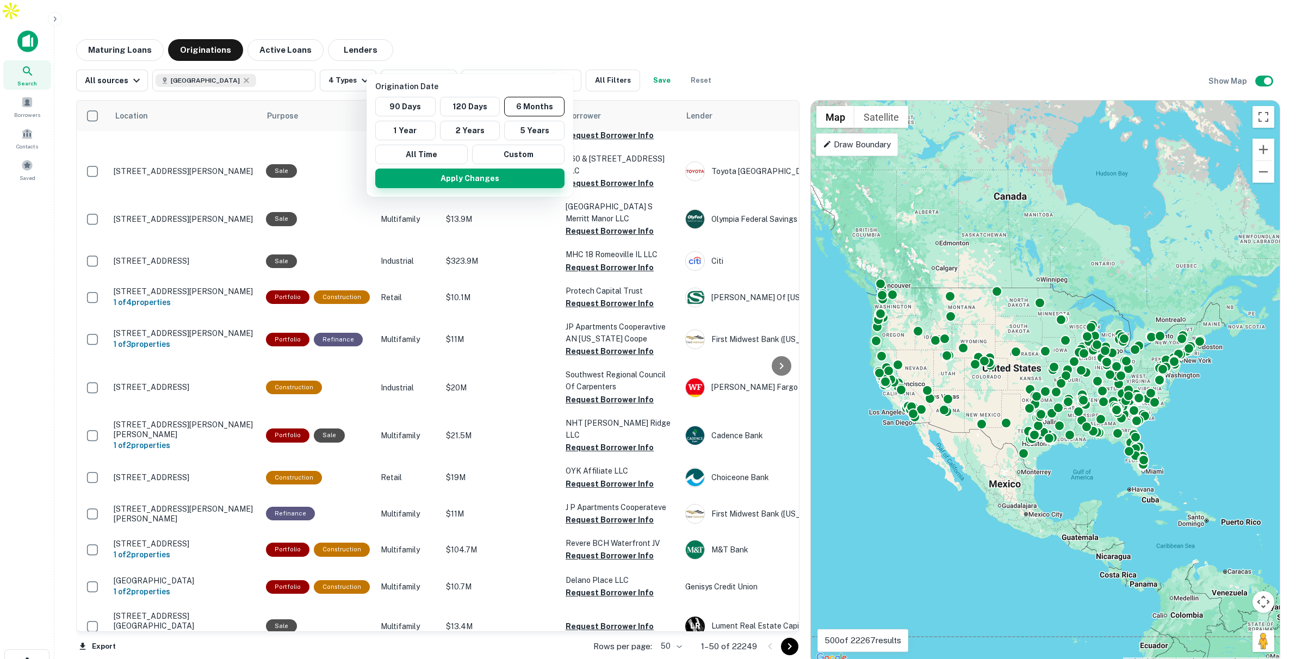
click at [466, 176] on button "Apply Changes" at bounding box center [469, 179] width 189 height 20
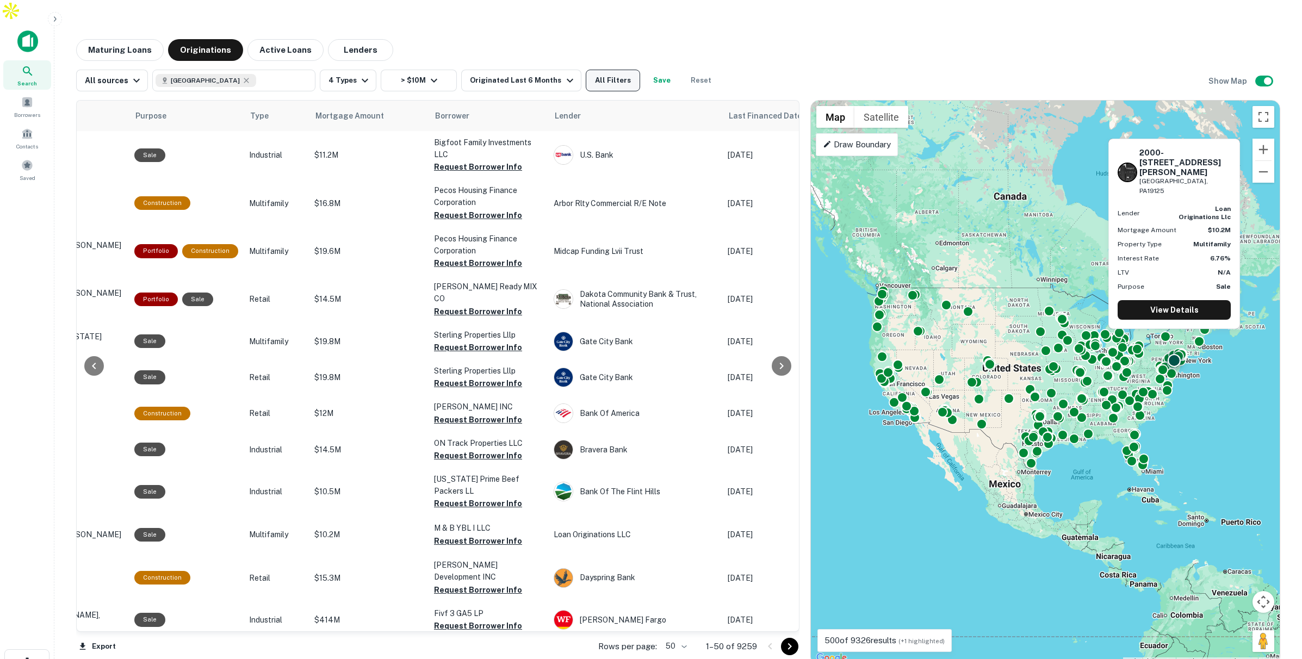
scroll to position [26, 132]
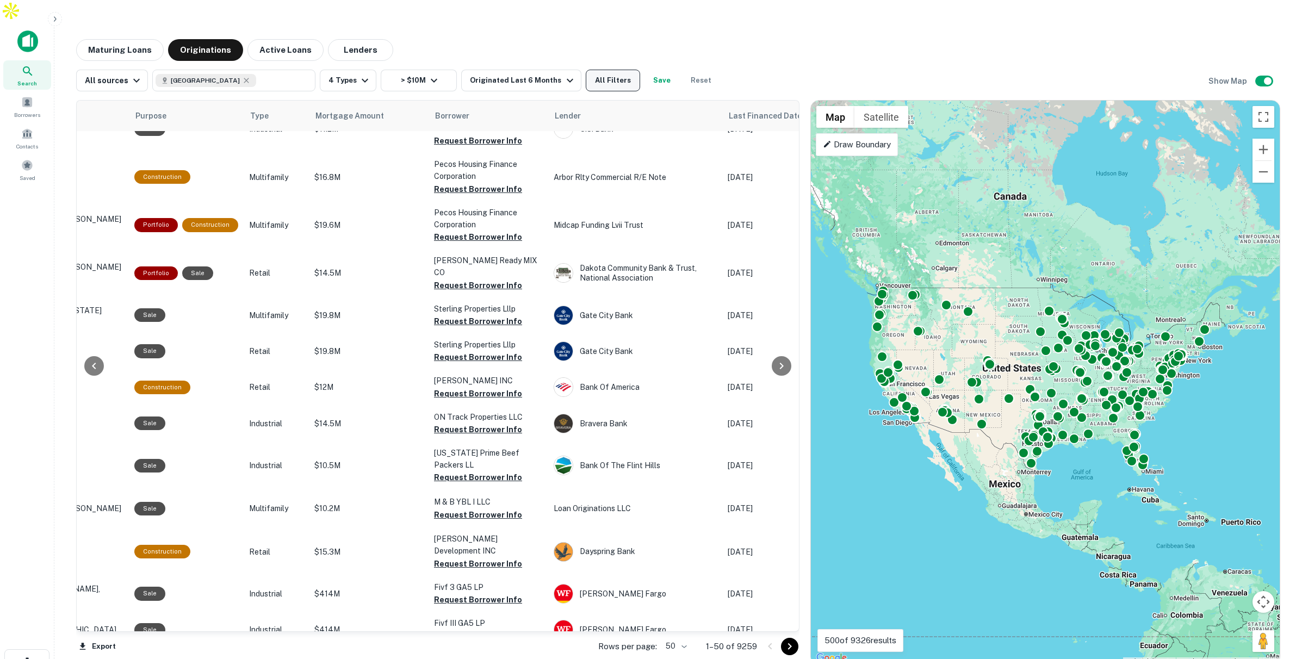
drag, startPoint x: 632, startPoint y: 501, endPoint x: 575, endPoint y: 54, distance: 451.3
